Goal: Book appointment/travel/reservation

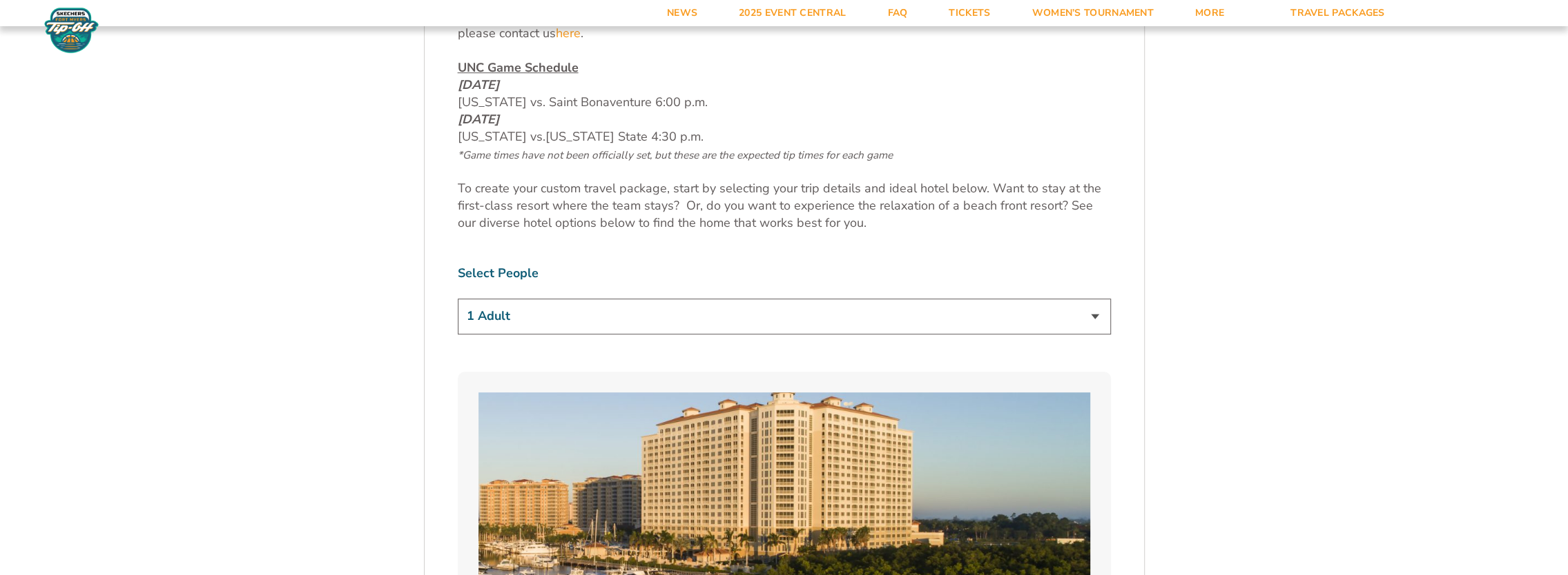
scroll to position [756, 0]
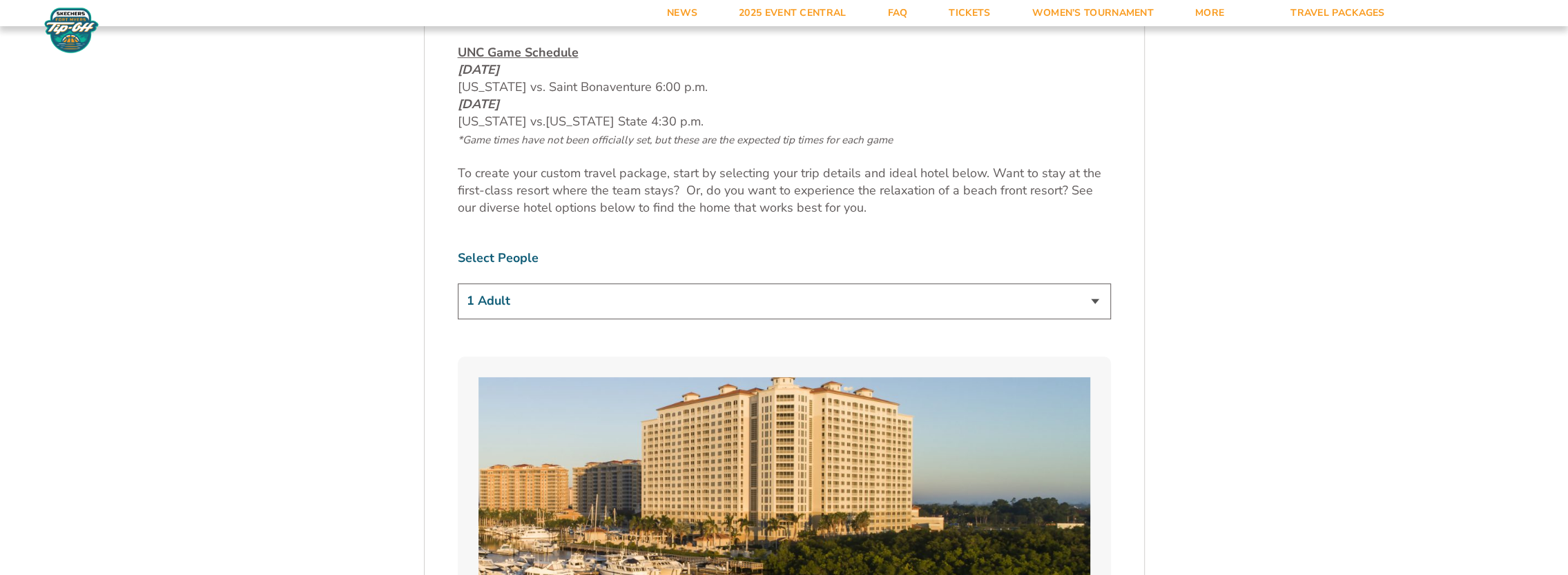
click at [1093, 303] on select "1 Adult 2 Adults 3 Adults 4 Adults 2 Adults + 1 Child 2 Adults + 2 Children 2 A…" at bounding box center [784, 301] width 653 height 35
select select "2 Adults"
click at [458, 283] on select "1 Adult 2 Adults 3 Adults 4 Adults 2 Adults + 1 Child 2 Adults + 2 Children 2 A…" at bounding box center [784, 301] width 653 height 35
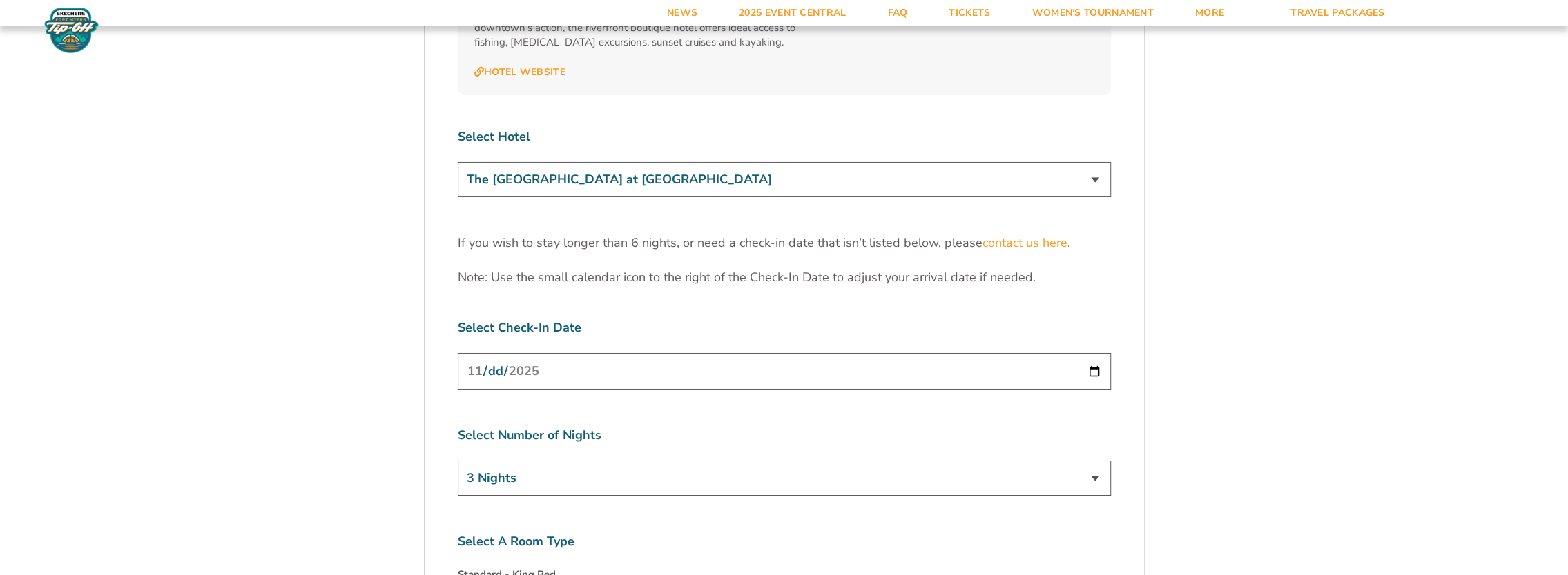
scroll to position [4256, 0]
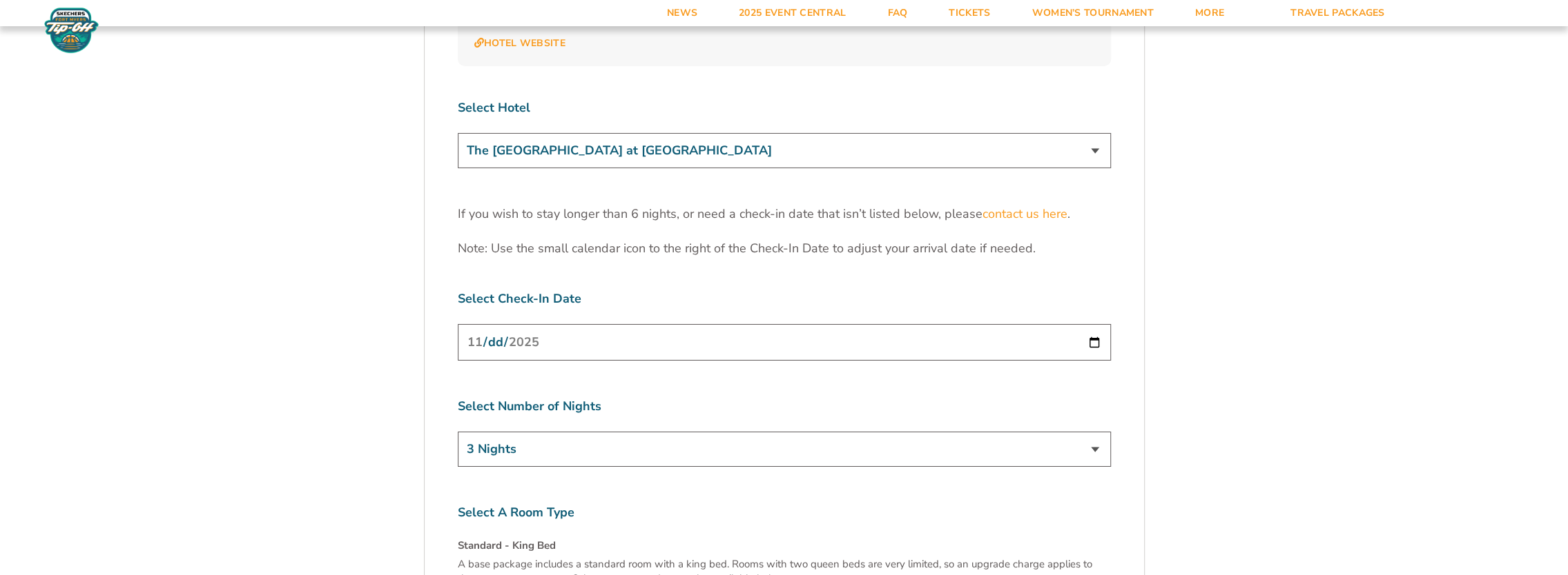
click at [1096, 324] on input "[DATE]" at bounding box center [784, 342] width 653 height 37
click at [636, 504] on label "Select A Room Type" at bounding box center [784, 513] width 653 height 17
click at [1093, 432] on select "3 Nights 4 Nights 5 Nights 6 Nights" at bounding box center [784, 449] width 653 height 35
select select "5 Nights"
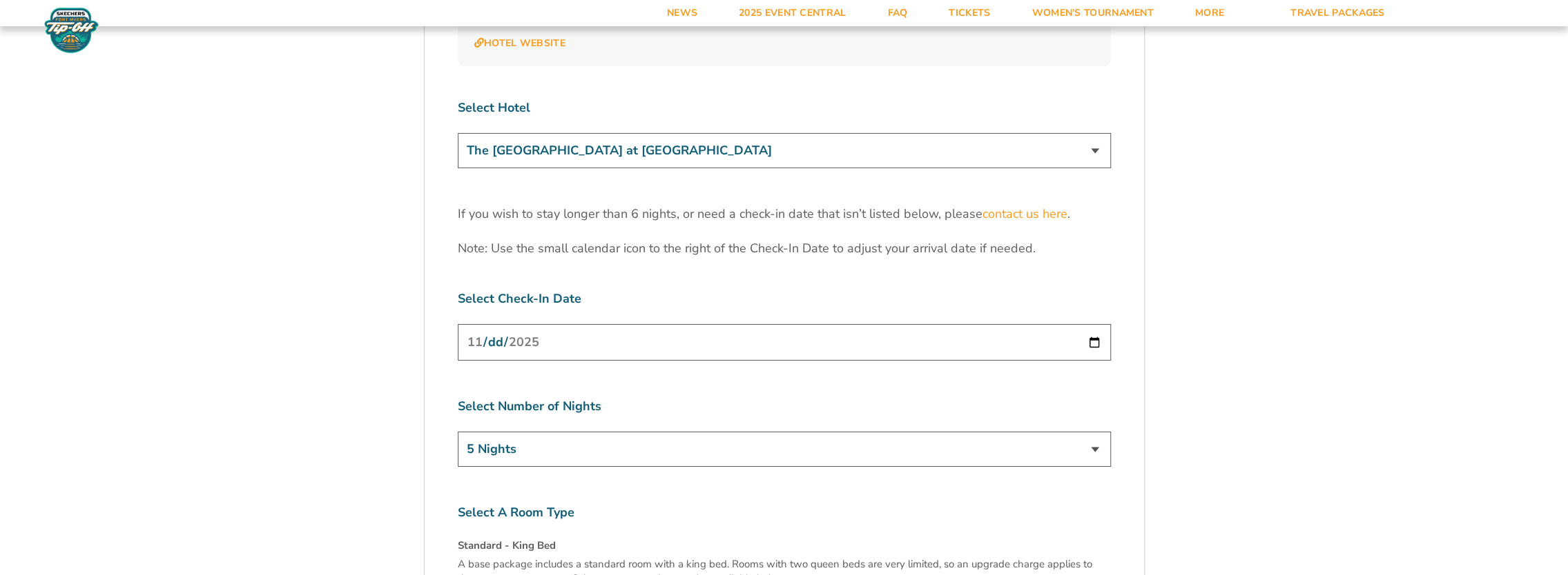
click at [458, 432] on select "3 Nights 4 Nights 5 Nights 6 Nights" at bounding box center [784, 449] width 653 height 35
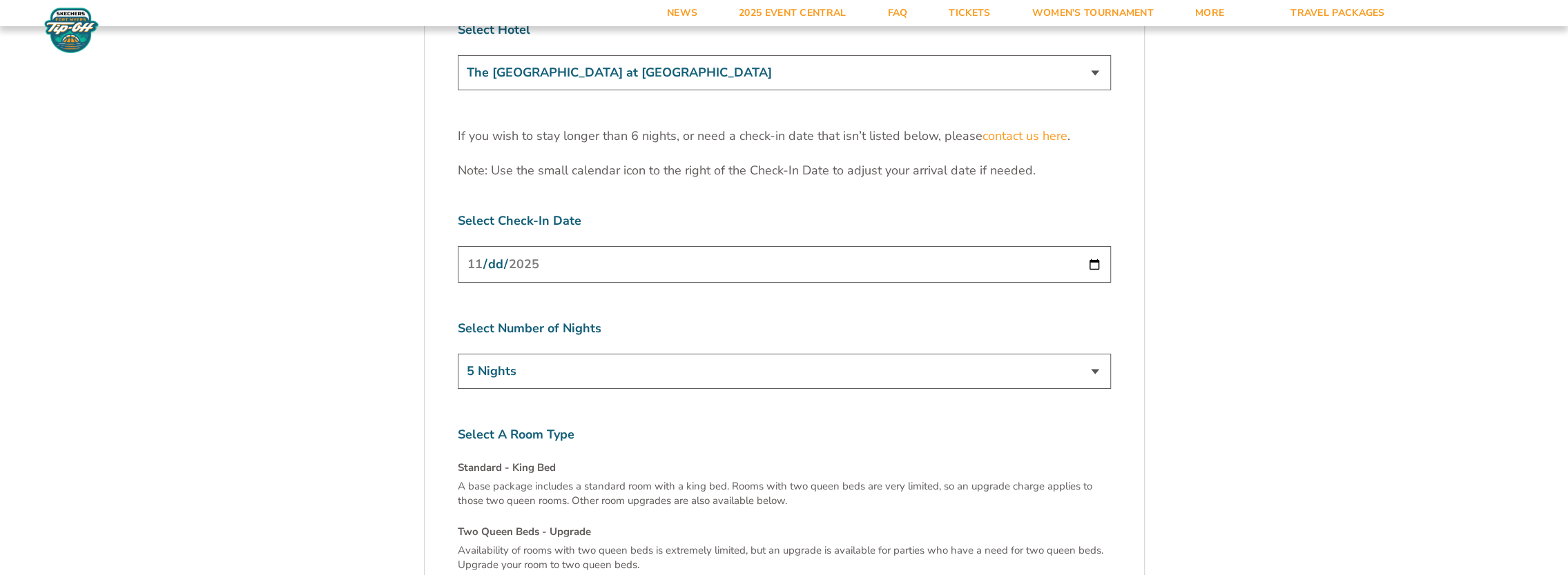
scroll to position [4144, 0]
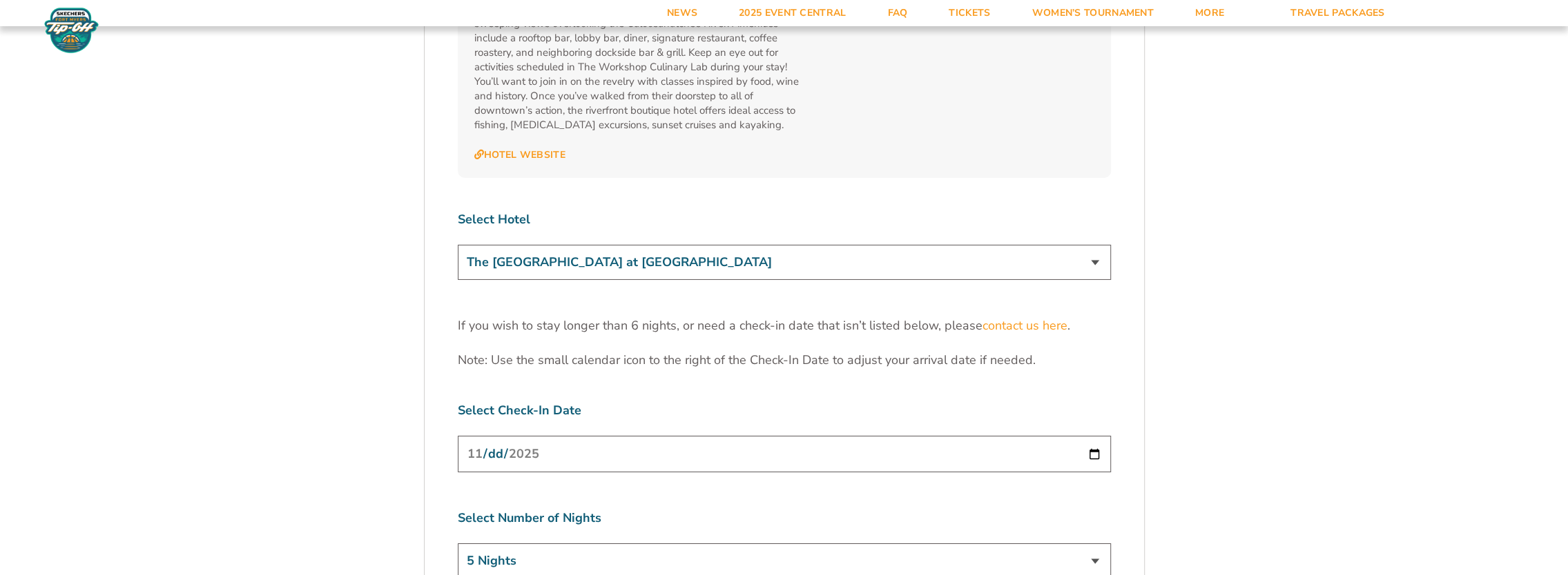
click at [1094, 245] on select "The [GEOGRAPHIC_DATA] at [GEOGRAPHIC_DATA] [GEOGRAPHIC_DATA] [GEOGRAPHIC_DATA],…" at bounding box center [784, 262] width 653 height 35
select select "18478"
click at [458, 245] on select "The [GEOGRAPHIC_DATA] at [GEOGRAPHIC_DATA] [GEOGRAPHIC_DATA] [GEOGRAPHIC_DATA],…" at bounding box center [784, 262] width 653 height 35
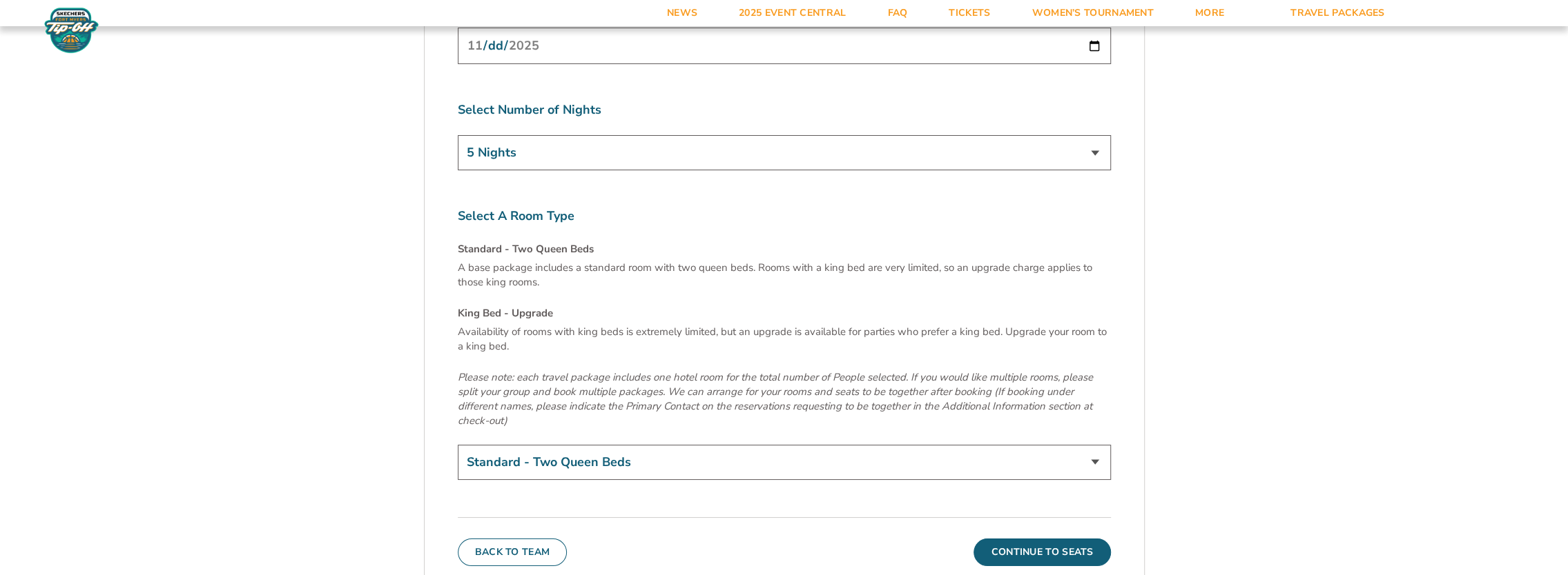
scroll to position [4577, 0]
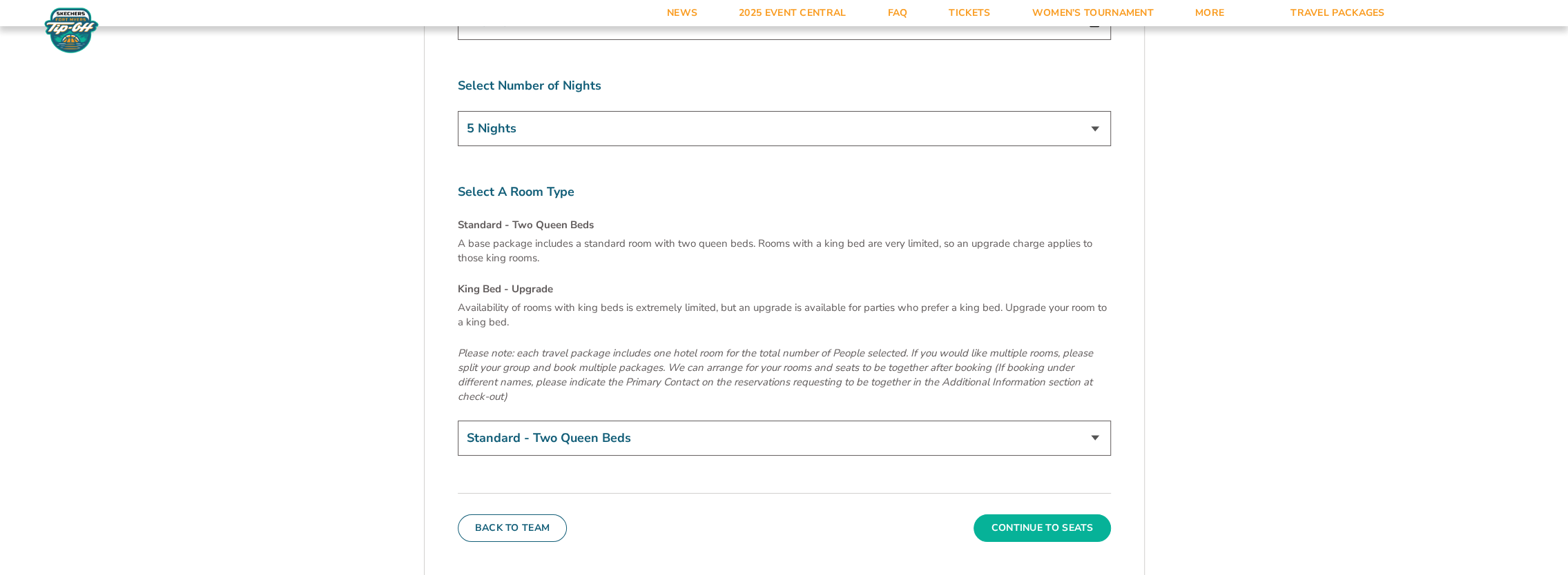
click at [1068, 514] on button "Continue To Seats" at bounding box center [1042, 528] width 137 height 27
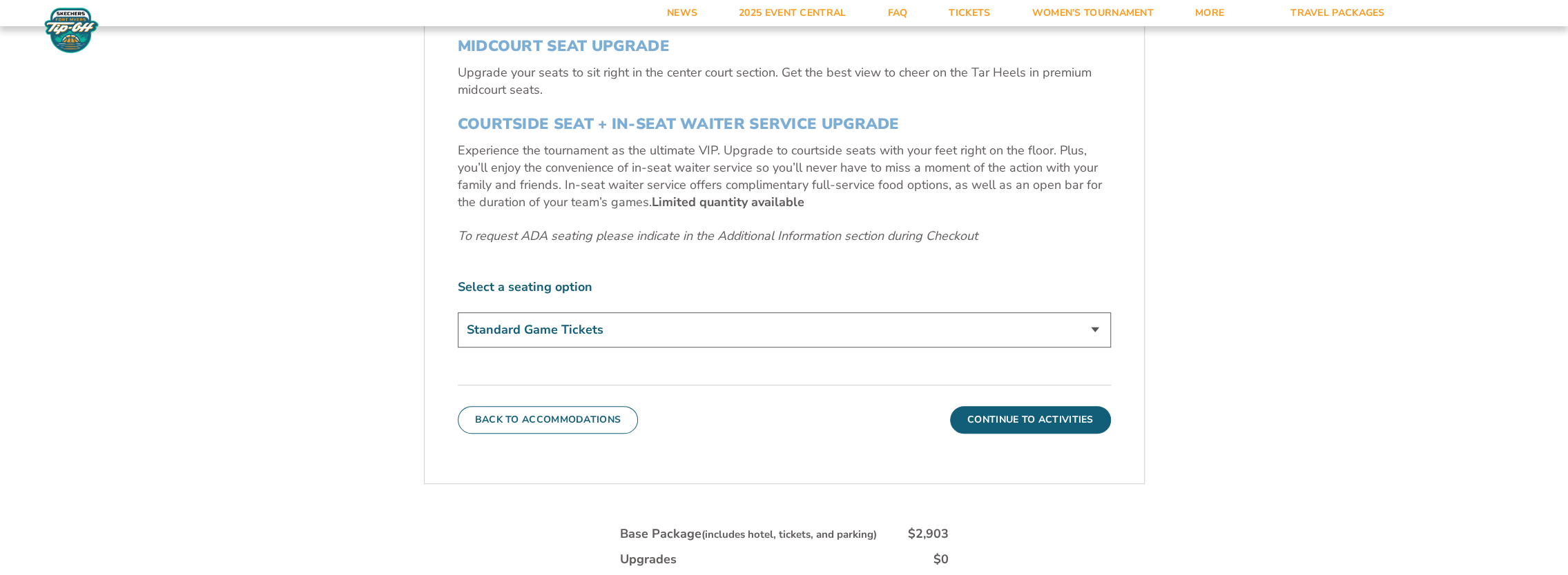
scroll to position [621, 0]
click at [1101, 325] on select "Standard Game Tickets Midcourt Seat Upgrade (+$140 per person) Courtside Seat +…" at bounding box center [784, 326] width 653 height 35
select select "Midcourt Seat Upgrade"
click at [458, 308] on select "Standard Game Tickets Midcourt Seat Upgrade (+$140 per person) Courtside Seat +…" at bounding box center [784, 326] width 653 height 35
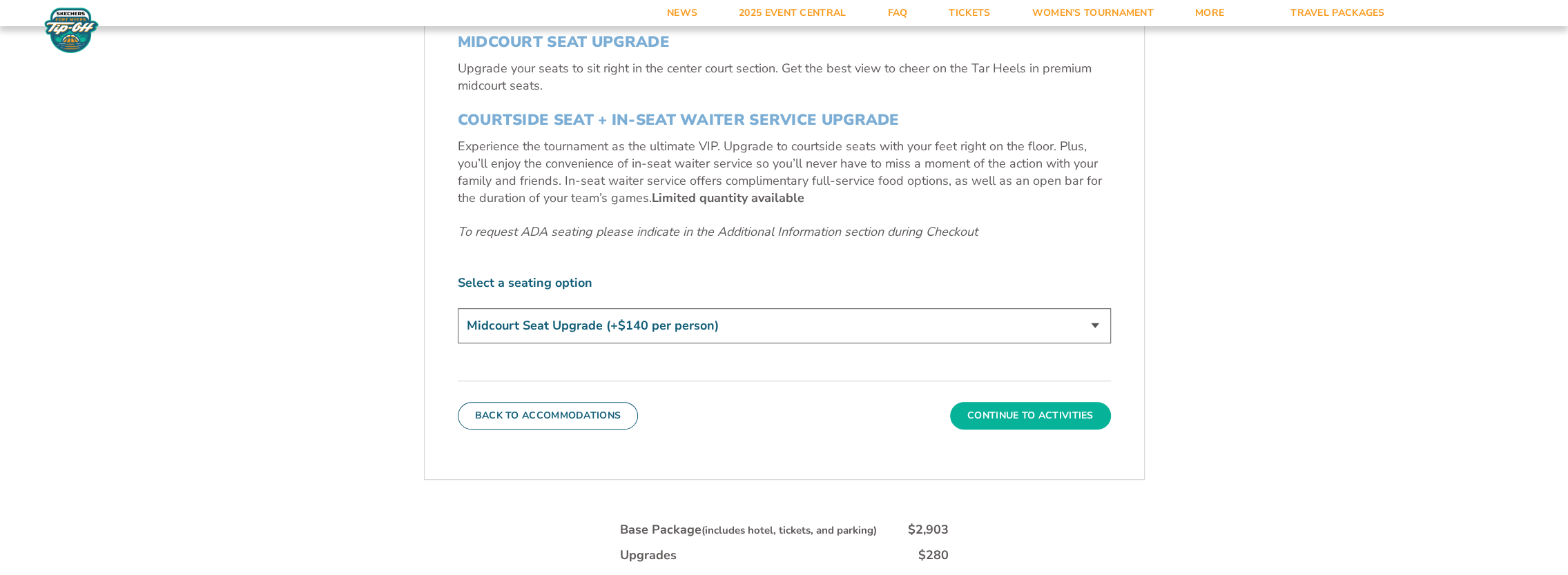
click at [1050, 418] on button "Continue To Activities" at bounding box center [1030, 416] width 161 height 27
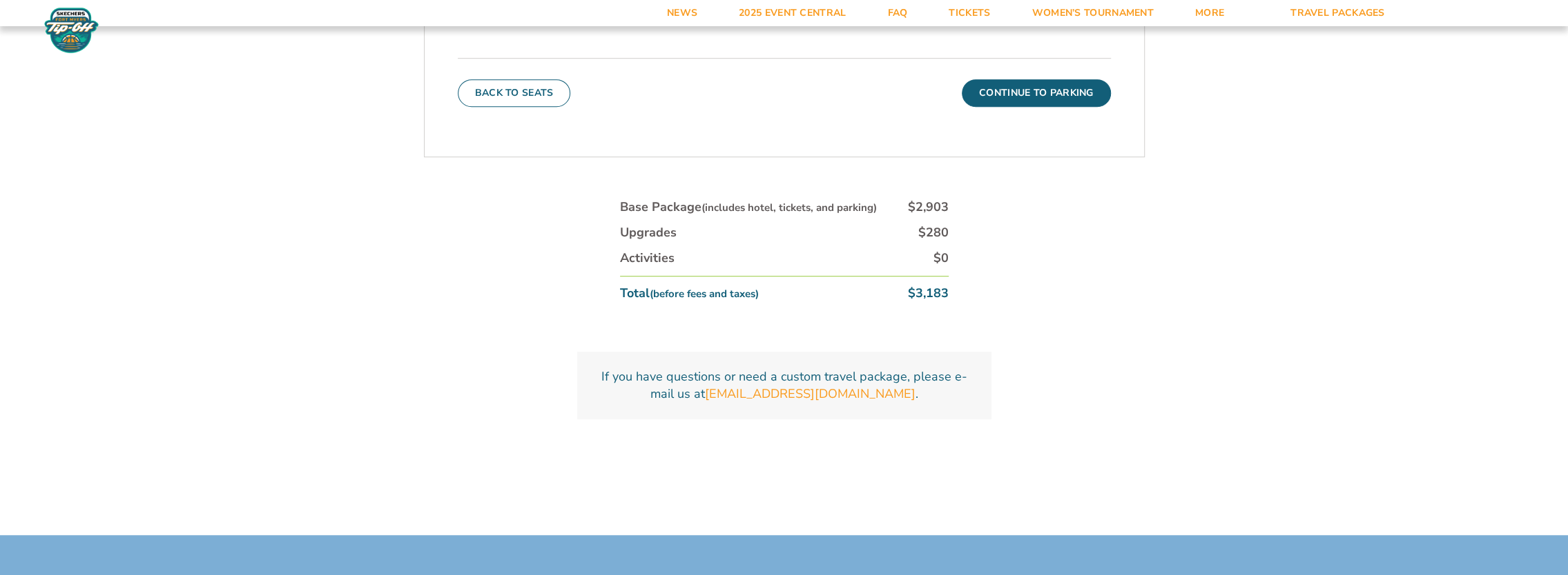
scroll to position [795, 0]
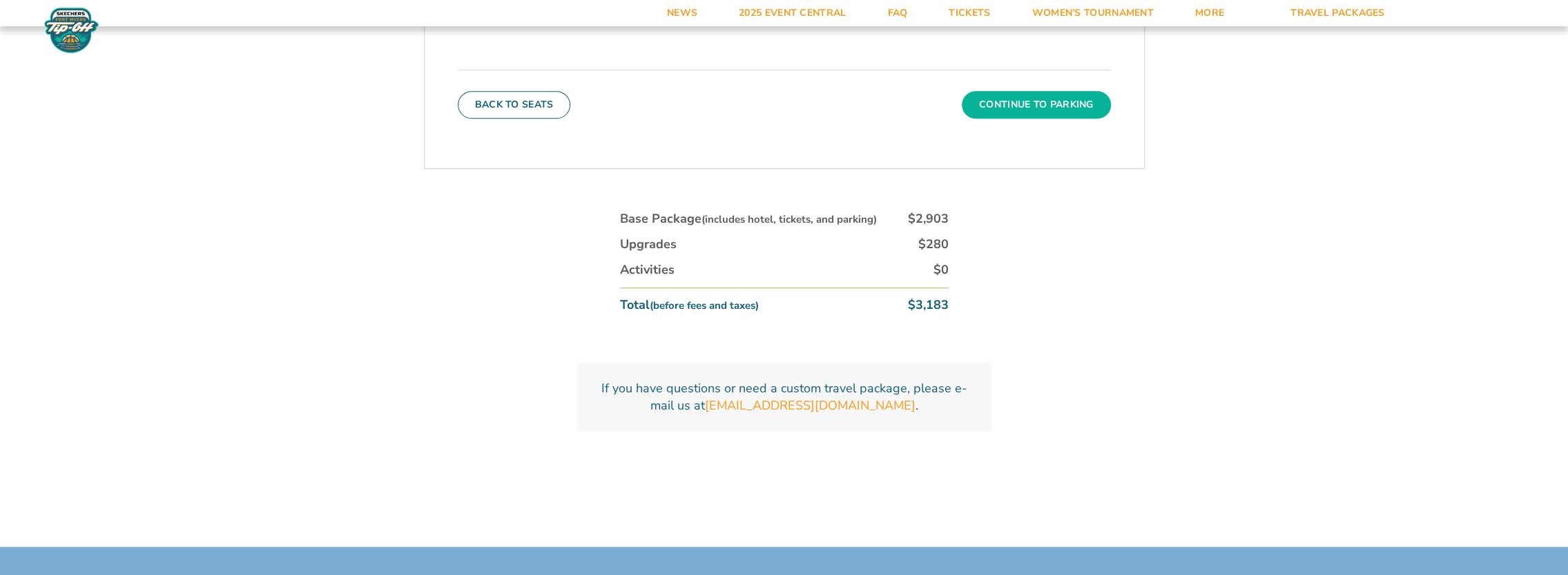
click at [1070, 109] on button "Continue To Parking" at bounding box center [1036, 105] width 149 height 27
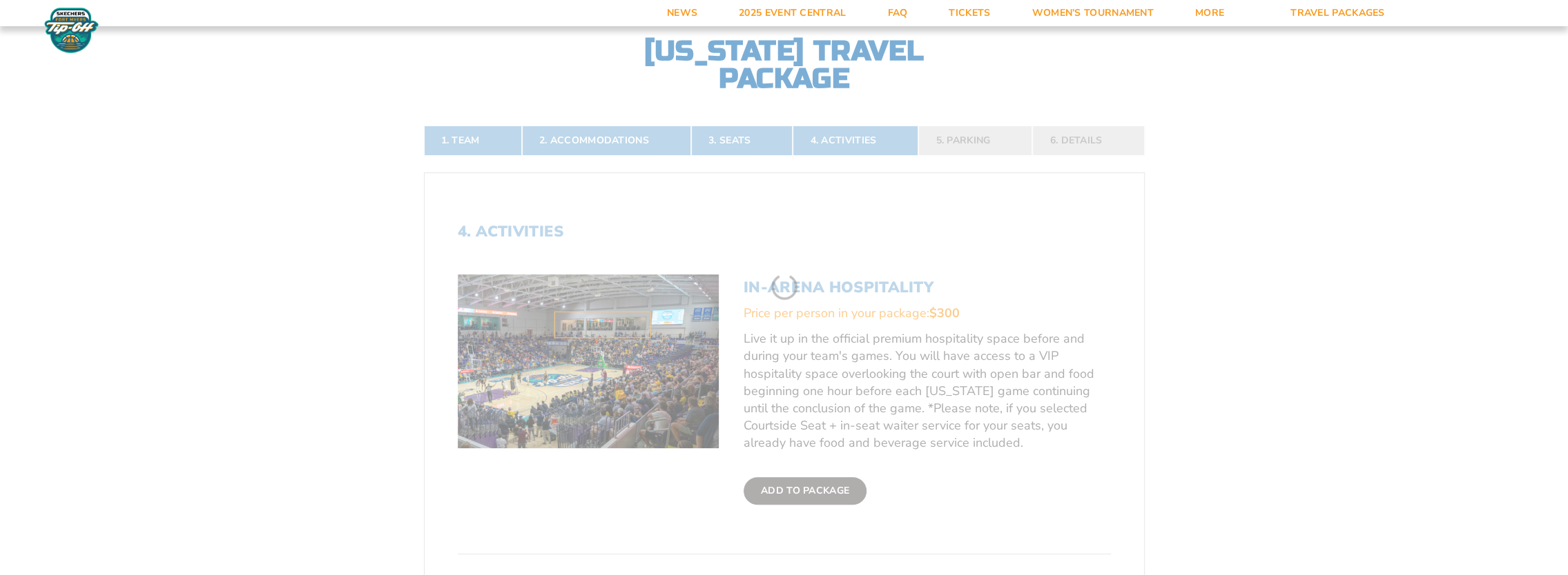
scroll to position [272, 0]
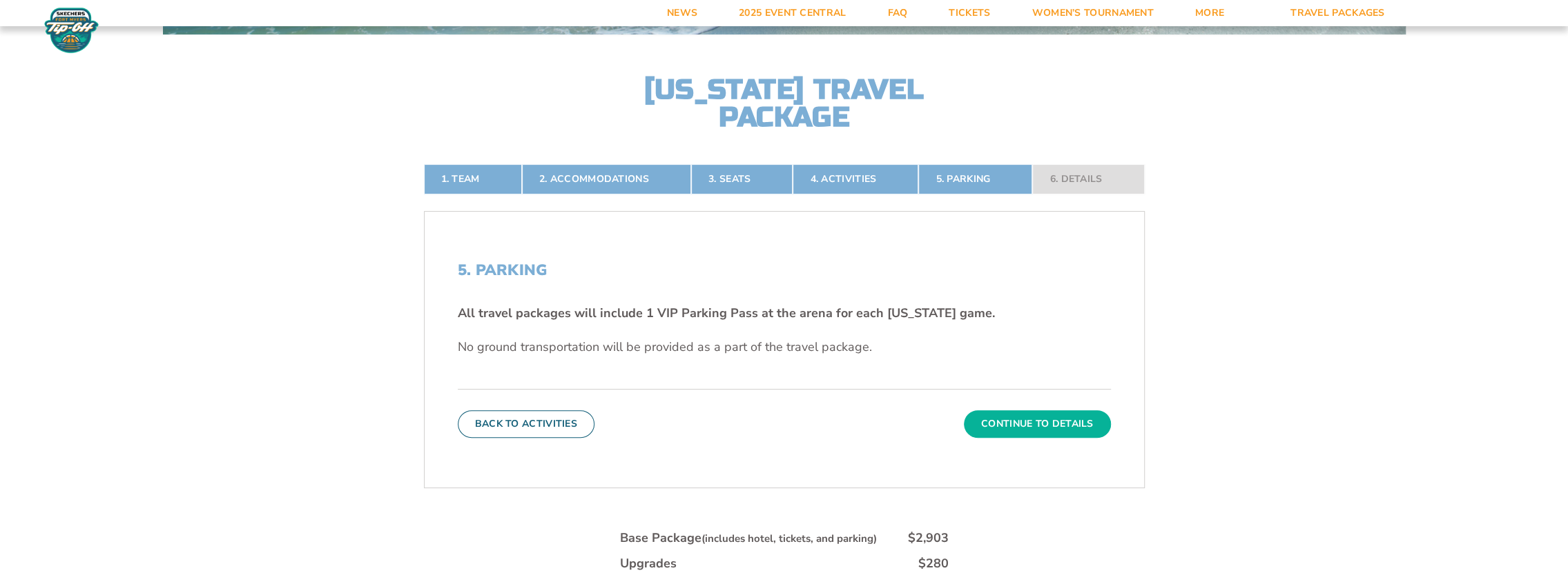
click at [1043, 423] on button "Continue To Details" at bounding box center [1037, 424] width 147 height 27
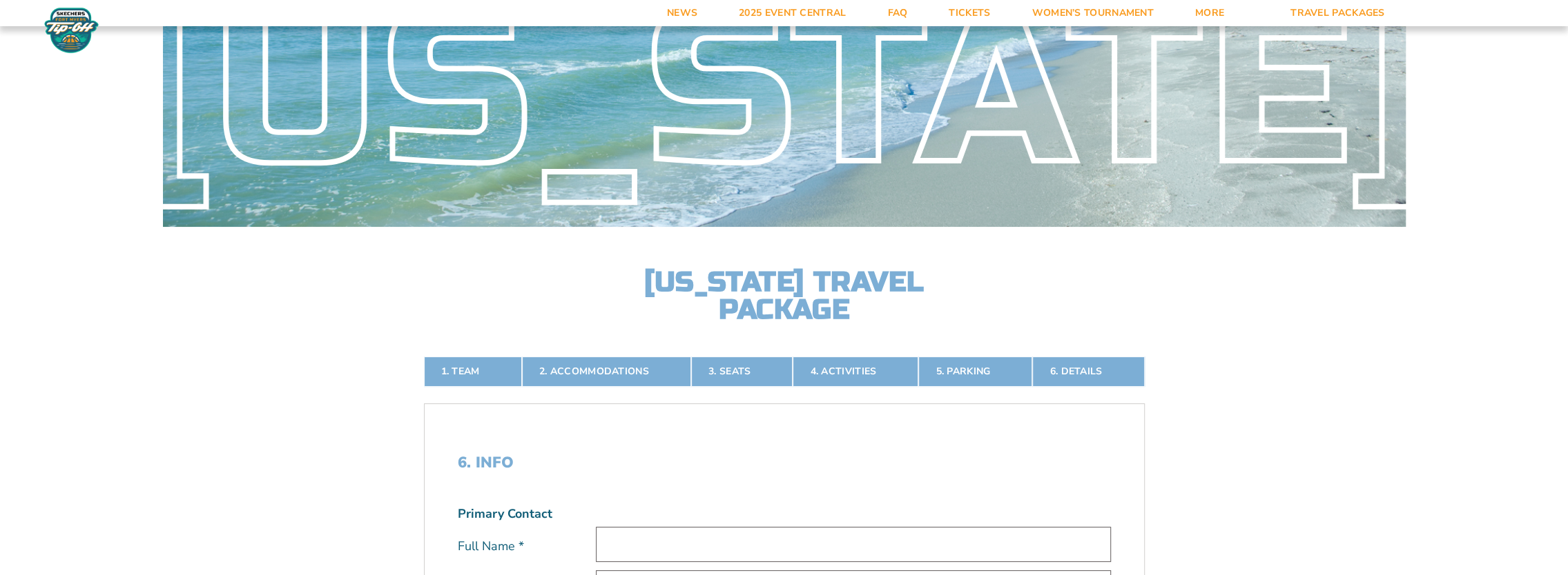
scroll to position [90, 0]
